Goal: Task Accomplishment & Management: Use online tool/utility

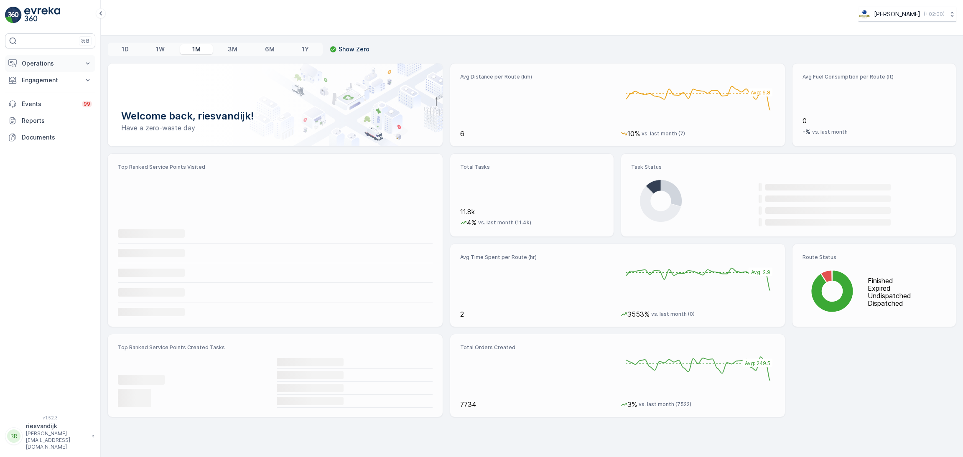
click at [52, 61] on p "Operations" at bounding box center [50, 63] width 57 height 8
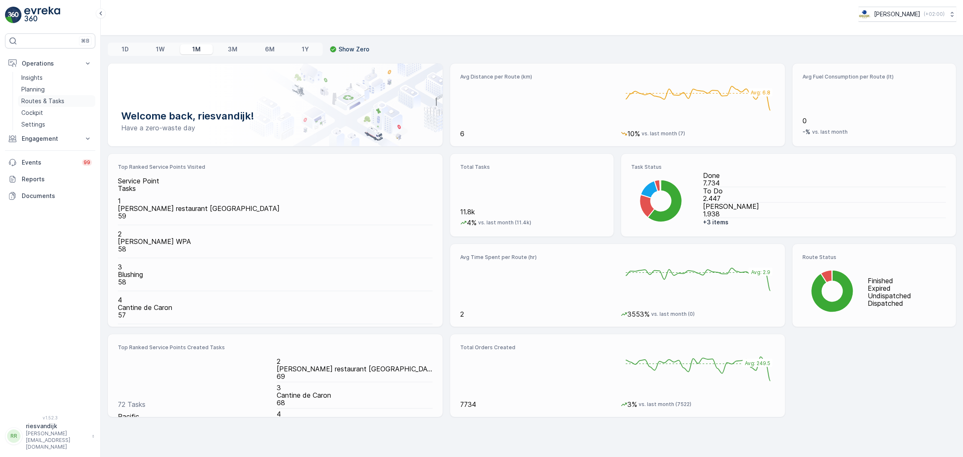
click at [42, 100] on p "Routes & Tasks" at bounding box center [42, 101] width 43 height 8
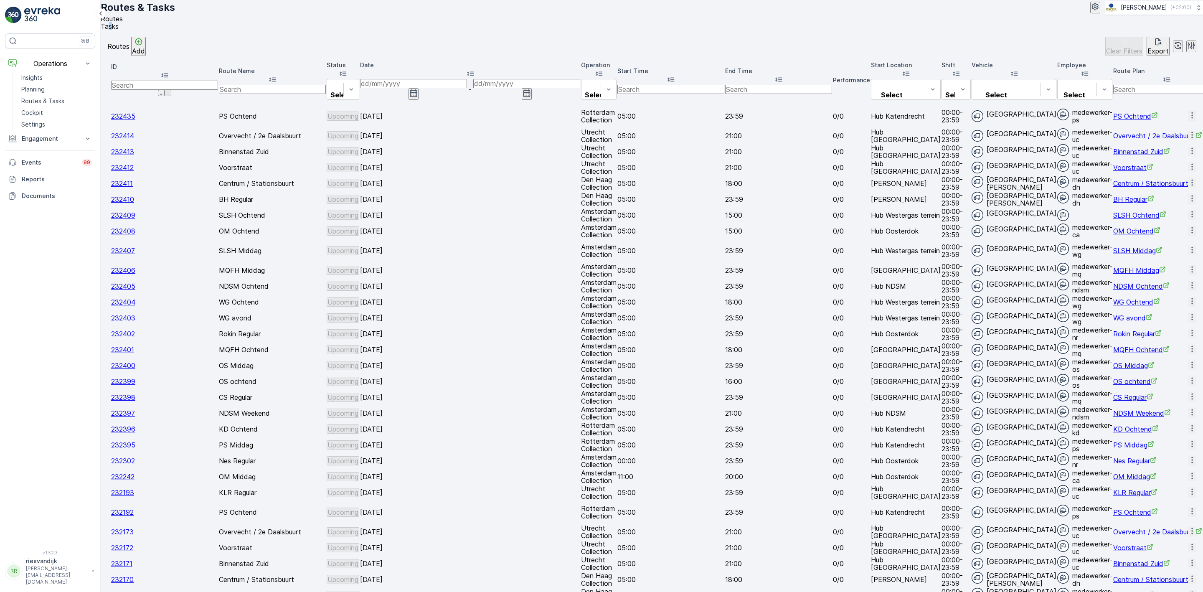
click at [119, 31] on span "Tasks" at bounding box center [110, 26] width 18 height 8
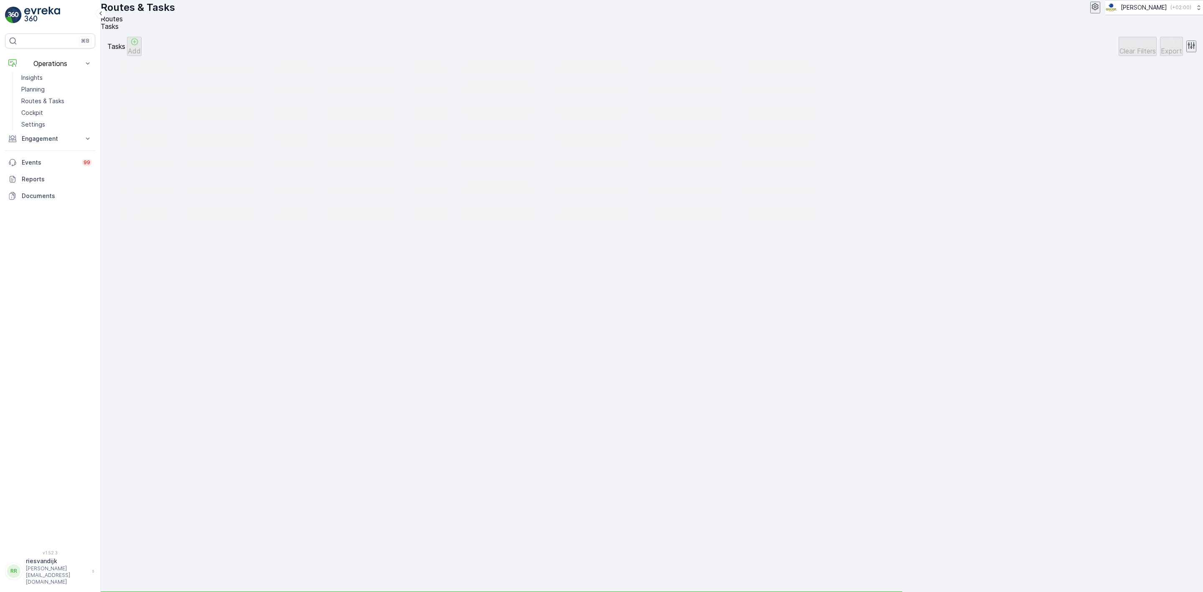
click at [379, 30] on ul "Routes Tasks" at bounding box center [649, 22] width 1096 height 15
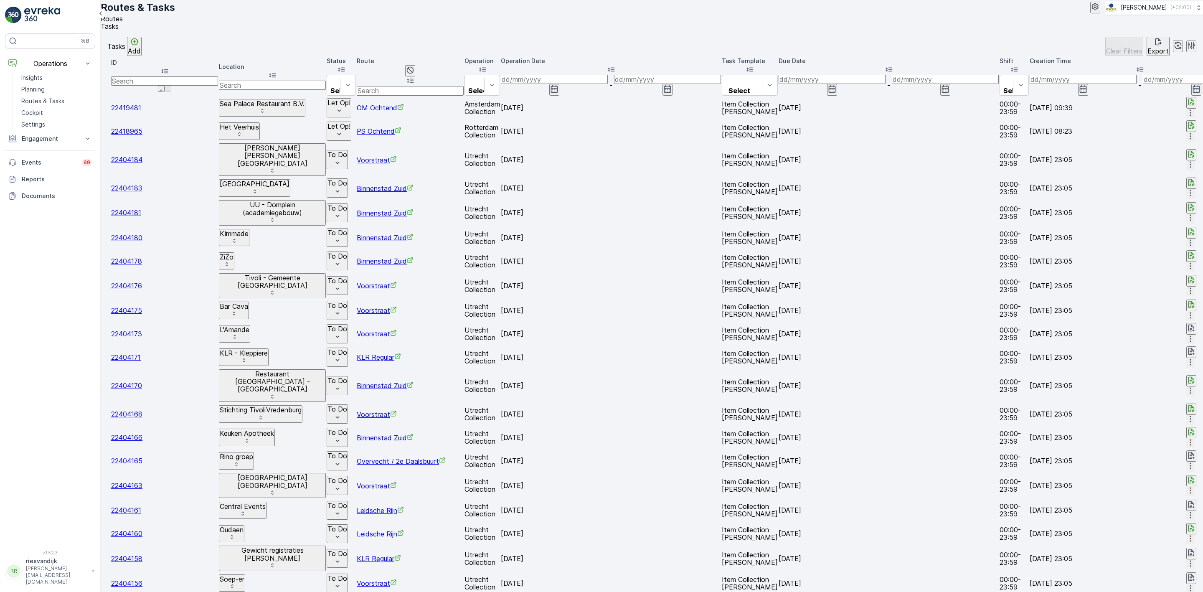
click at [310, 87] on input "text" at bounding box center [272, 85] width 107 height 9
click at [287, 87] on input "text" at bounding box center [272, 85] width 107 height 9
